Goal: Entertainment & Leisure: Consume media (video, audio)

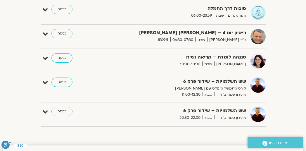
scroll to position [36, 0]
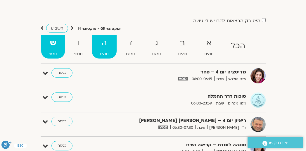
click at [98, 47] on strong "ה" at bounding box center [104, 43] width 25 height 13
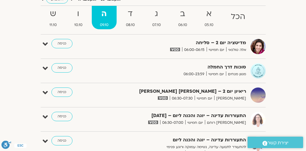
scroll to position [94, 0]
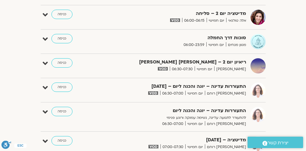
click at [170, 66] on span at bounding box center [163, 69] width 14 height 6
click at [63, 60] on link "כניסה" at bounding box center [61, 62] width 21 height 9
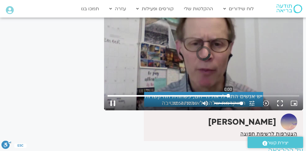
click at [228, 95] on input "Seek" at bounding box center [204, 96] width 192 height 4
click at [112, 104] on button "play_arrow" at bounding box center [113, 103] width 14 height 14
click at [281, 105] on button "fullscreen" at bounding box center [280, 103] width 14 height 14
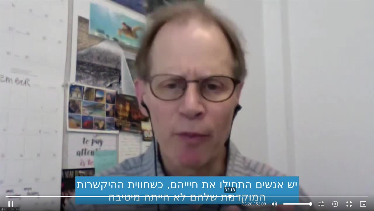
click at [230, 151] on input "Seek" at bounding box center [187, 196] width 363 height 4
click at [278, 93] on div "Skip Ad 32:26 pause 35:51 / 52:08 volume_up Mute tune Resolution Auto 720p slow…" at bounding box center [187, 105] width 374 height 211
click at [288, 108] on div "Skip Ad 32:26 play_arrow 35:51 / 52:08 volume_up Mute tune Resolution Auto 720p…" at bounding box center [187, 105] width 374 height 211
click at [300, 151] on input "Seek" at bounding box center [187, 196] width 363 height 4
click at [306, 151] on input "Seek" at bounding box center [187, 196] width 363 height 4
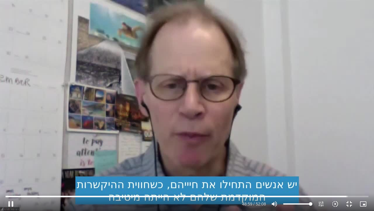
click at [264, 151] on div "Skip Ad 38:04 pause 48:59 / 52:08 volume_up Mute tune Resolution Auto 720p slow…" at bounding box center [187, 105] width 374 height 211
click at [262, 151] on div "Skip Ad 38:04 play_arrow 49:00 / 52:08 volume_up Mute tune Resolution Auto 720p…" at bounding box center [187, 105] width 374 height 211
click at [306, 151] on input "Seek" at bounding box center [187, 196] width 363 height 4
click at [306, 148] on div "Skip Ad 48:35 pause 48:46 / 52:08 volume_up Mute tune Resolution Auto 720p slow…" at bounding box center [187, 105] width 374 height 211
click at [306, 133] on div "Skip Ad 48:35 play_arrow 48:46 / 52:08 volume_up Mute tune Resolution Auto 720p…" at bounding box center [187, 105] width 374 height 211
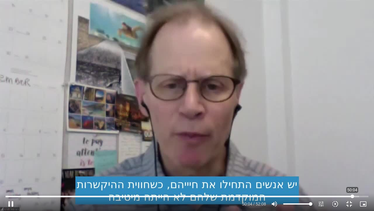
click at [306, 151] on input "Seek" at bounding box center [187, 196] width 363 height 4
click at [304, 63] on div "Skip Ad 50:06 pause 50:21 / 52:08 volume_up Mute tune Resolution Auto 720p slow…" at bounding box center [187, 105] width 374 height 211
click at [306, 54] on div "Skip Ad 50:06 play_arrow 50:21 / 52:08 volume_up Mute tune Resolution Auto 720p…" at bounding box center [187, 105] width 374 height 211
click at [306, 151] on button "fullscreen_exit" at bounding box center [350, 204] width 14 height 14
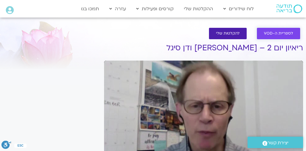
click at [272, 34] on span "לספריית ה-VOD" at bounding box center [278, 33] width 29 height 4
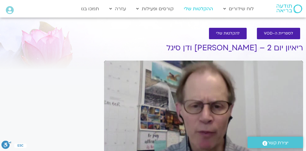
click at [204, 10] on link "ההקלטות שלי" at bounding box center [198, 8] width 35 height 11
type input "3128.933333"
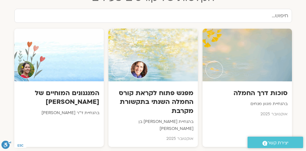
scroll to position [351, 0]
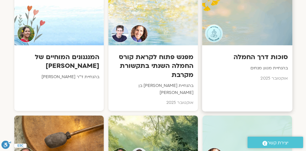
click at [255, 25] on div at bounding box center [247, 18] width 90 height 53
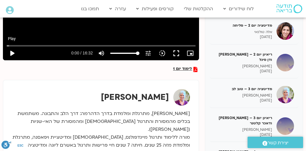
click at [12, 51] on button "play_arrow" at bounding box center [12, 53] width 14 height 14
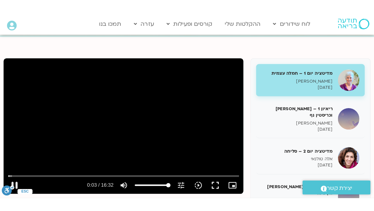
scroll to position [56, 0]
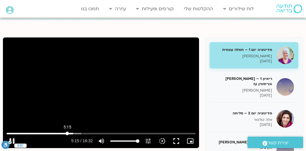
click at [67, 134] on input "Seek" at bounding box center [101, 134] width 189 height 4
type input "411.221425"
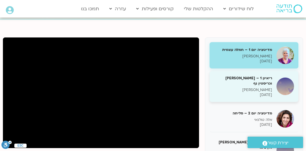
click at [250, 91] on p "[PERSON_NAME]" at bounding box center [243, 89] width 58 height 5
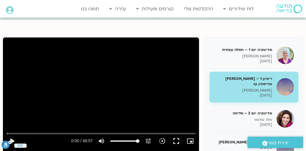
click at [157, 67] on div "Skip Ad play_arrow 0:00 / 46:57 volume_up Mute tune Resolution Auto 720p slow_m…" at bounding box center [101, 92] width 196 height 111
click at [175, 140] on button "fullscreen" at bounding box center [176, 141] width 14 height 14
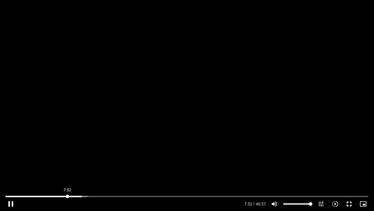
click at [68, 197] on input "Seek" at bounding box center [187, 196] width 363 height 4
click at [60, 197] on input "Seek" at bounding box center [187, 196] width 363 height 4
click at [51, 197] on input "Seek" at bounding box center [187, 196] width 363 height 4
click at [206, 110] on div "Skip Ad 5:44 pause 8:45 / 46:57 volume_up Mute tune Resolution Auto 720p slow_m…" at bounding box center [187, 105] width 374 height 211
click at [206, 110] on div "Skip Ad 5:44 play_arrow 8:45 / 46:57 volume_up Mute tune Resolution Auto 720p s…" at bounding box center [187, 105] width 374 height 211
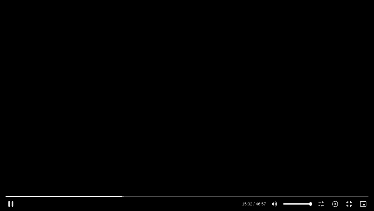
click at [210, 135] on div "Skip Ad 5:44 pause 15:02 / 46:57 volume_up Mute tune Resolution Auto 720p slow_…" at bounding box center [187, 105] width 374 height 211
click at [116, 196] on input "Seek" at bounding box center [187, 196] width 363 height 4
click at [111, 196] on input "Seek" at bounding box center [187, 196] width 363 height 4
click at [105, 195] on input "Seek" at bounding box center [187, 196] width 363 height 4
click at [156, 160] on div "Skip Ad 12:41 play_arrow 12:43 / 46:57 volume_up Mute tune Resolution Auto 720p…" at bounding box center [187, 105] width 374 height 211
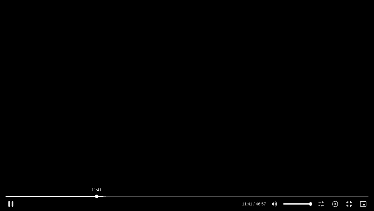
click at [97, 194] on input "Seek" at bounding box center [187, 196] width 363 height 4
click at [106, 138] on div "Skip Ad 11:41 pause 12:42 / 46:57 volume_up Mute tune Resolution Auto 720p slow…" at bounding box center [187, 105] width 374 height 211
click at [107, 137] on div "Skip Ad 11:41 play_arrow 12:43 / 46:57 volume_up Mute tune Resolution Auto 720p…" at bounding box center [187, 105] width 374 height 211
click at [106, 196] on input "Seek" at bounding box center [187, 196] width 363 height 4
click at [105, 114] on div "Skip Ad 12:55 pause 13:23 / 46:57 volume_up Mute tune Resolution Auto 720p slow…" at bounding box center [187, 105] width 374 height 211
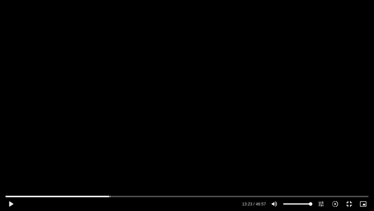
click at [105, 114] on div "Skip Ad 12:55 play_arrow 13:23 / 46:57 volume_up Mute tune Resolution Auto 720p…" at bounding box center [187, 105] width 374 height 211
click at [115, 110] on div "Skip Ad 12:55 pause 13:29 / 46:57 volume_up Mute tune Resolution Auto 720p slow…" at bounding box center [187, 105] width 374 height 211
click at [113, 90] on div "Skip Ad 12:55 play_arrow 13:29 / 46:57 volume_up Mute tune Resolution Auto 720p…" at bounding box center [187, 105] width 374 height 211
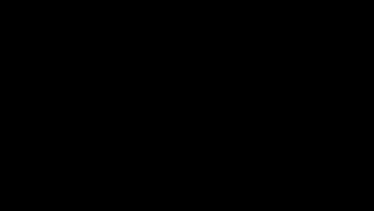
click at [200, 107] on div "Skip Ad 12:55 pause 14:26 / 46:57 volume_up Mute tune Resolution Auto 720p slow…" at bounding box center [187, 105] width 374 height 211
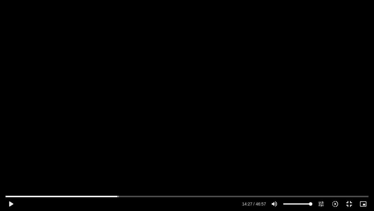
click at [371, 210] on div at bounding box center [187, 202] width 374 height 18
click at [313, 164] on div "Skip Ad 12:55 pause 19:32 / 46:57 volume_up Mute tune Resolution Auto 720p slow…" at bounding box center [187, 105] width 374 height 211
click at [330, 159] on div "Skip Ad 12:55 play_arrow 19:32 / 46:57 volume_up Mute tune Resolution Auto 720p…" at bounding box center [187, 105] width 374 height 211
click at [154, 196] on input "Seek" at bounding box center [187, 196] width 363 height 4
click at [187, 194] on div "Skip Ad 19:15 pause 25:42 / 46:57 volume_up Mute tune Resolution Auto 720p slow…" at bounding box center [187, 201] width 367 height 19
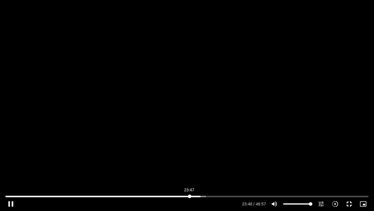
click at [190, 195] on input "Seek" at bounding box center [187, 196] width 363 height 4
click at [201, 196] on input "Seek" at bounding box center [187, 196] width 363 height 4
click at [197, 195] on input "Seek" at bounding box center [187, 196] width 363 height 4
click at [197, 142] on div "Skip Ad 24:49 pause 29:03 / 46:57 volume_up Mute tune Resolution Auto 720p slow…" at bounding box center [187, 105] width 374 height 211
click at [181, 137] on div "Skip Ad 24:49 play_arrow 29:03 / 46:57 volume_up Mute tune Resolution Auto 720p…" at bounding box center [187, 105] width 374 height 211
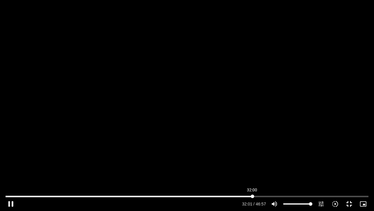
click at [252, 196] on input "Seek" at bounding box center [187, 196] width 363 height 4
click at [277, 195] on input "Seek" at bounding box center [187, 196] width 363 height 4
click at [302, 195] on input "Seek" at bounding box center [187, 196] width 363 height 4
click at [294, 195] on input "Seek" at bounding box center [187, 196] width 363 height 4
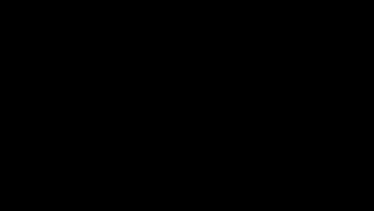
click at [258, 155] on div "Skip Ad 37:25 pause 37:36 / 46:57 volume_up Mute tune Resolution Auto 720p slow…" at bounding box center [187, 105] width 374 height 211
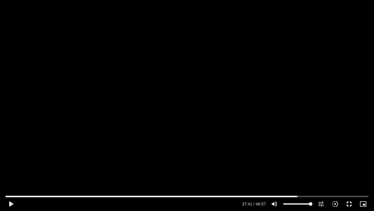
click at [257, 159] on div "Skip Ad 37:25 play_arrow 37:41 / 46:57 volume_up Mute tune Resolution Auto 720p…" at bounding box center [187, 105] width 374 height 211
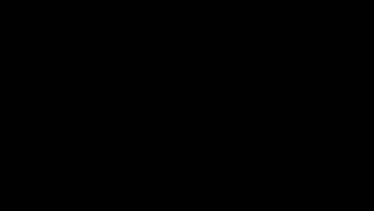
click at [257, 159] on div "Skip Ad 37:25 pause 37:41 / 46:57 volume_up Mute tune Resolution Auto 720p slow…" at bounding box center [187, 105] width 374 height 211
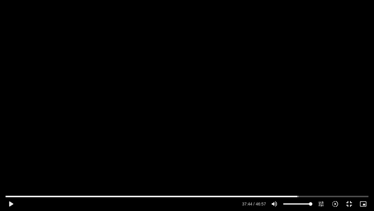
click at [232, 144] on div "Skip Ad 37:25 play_arrow 37:44 / 46:57 volume_up Mute tune Resolution Auto 720p…" at bounding box center [187, 105] width 374 height 211
click at [237, 140] on div "Skip Ad 37:25 pause 37:52 / 46:57 volume_up Mute tune Resolution Auto 720p slow…" at bounding box center [187, 105] width 374 height 211
click at [237, 149] on div "Skip Ad 37:25 play_arrow 37:53 / 46:57 volume_up Mute tune Resolution Auto 720p…" at bounding box center [187, 105] width 374 height 211
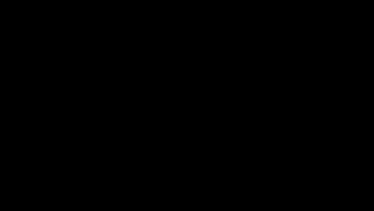
click at [237, 148] on div "Skip Ad 37:25 pause 37:56 / 46:57 volume_up Mute tune Resolution Auto 720p slow…" at bounding box center [187, 105] width 374 height 211
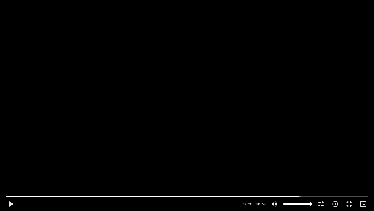
click at [239, 148] on div "Skip Ad 37:25 play_arrow 37:58 / 46:57 volume_up Mute tune Resolution Auto 720p…" at bounding box center [187, 105] width 374 height 211
click at [194, 137] on div "Skip Ad 37:25 pause 39:26 / 46:57 volume_up Mute tune Resolution Auto 720p slow…" at bounding box center [187, 105] width 374 height 211
click at [193, 137] on div "Skip Ad 37:25 play_arrow 39:26 / 46:57 volume_up Mute tune Resolution Auto 720p…" at bounding box center [187, 105] width 374 height 211
click at [120, 84] on div "Skip Ad 40:26 pause 41:19 / 46:57 volume_up Mute tune Resolution Auto 720p slow…" at bounding box center [187, 105] width 374 height 211
click at [321, 195] on input "Seek" at bounding box center [187, 196] width 363 height 4
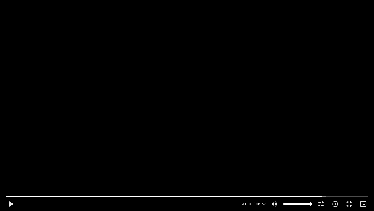
click at [331, 170] on div "Skip Ad 41:14 play_arrow 41:00 / 46:57 volume_up Mute tune Resolution Auto 720p…" at bounding box center [187, 105] width 374 height 211
click at [315, 170] on div "Skip Ad 41:14 pause 41:15 / 46:57 volume_up Mute tune Resolution Auto 720p slow…" at bounding box center [187, 105] width 374 height 211
click at [314, 173] on div "Skip Ad 41:14 play_arrow 41:15 / 46:57 volume_up Mute tune Resolution Auto 720p…" at bounding box center [187, 105] width 374 height 211
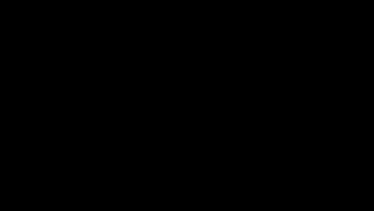
click at [314, 173] on div "Skip Ad 41:14 pause 41:18 / 46:57 volume_up Mute tune Resolution Auto 720p slow…" at bounding box center [187, 105] width 374 height 211
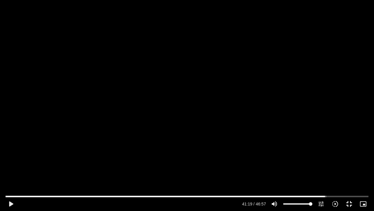
click at [314, 173] on div "Skip Ad 41:14 play_arrow 41:19 / 46:57 volume_up Mute tune Resolution Auto 720p…" at bounding box center [187, 105] width 374 height 211
click at [309, 195] on input "Seek" at bounding box center [187, 196] width 363 height 4
click at [300, 196] on input "Seek" at bounding box center [187, 196] width 363 height 4
click at [276, 168] on div "Skip Ad 34:35 pause 38:51 / 46:57 volume_up Mute tune Resolution Auto 720p slow…" at bounding box center [187, 105] width 374 height 211
type input "2331.638138"
